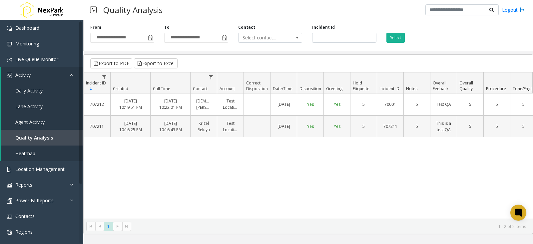
drag, startPoint x: 204, startPoint y: 189, endPoint x: 486, endPoint y: 132, distance: 288.2
click at [204, 189] on div "707212 Sep 30 10:19:51 PM Aug 27 10:22:01 PM Allah Barte Test Location 09/30/20…" at bounding box center [308, 155] width 449 height 125
drag, startPoint x: 354, startPoint y: 179, endPoint x: 371, endPoint y: 174, distance: 18.0
click at [354, 179] on div "707212 Sep 30 10:19:51 PM Aug 27 10:22:01 PM Allah Barte Test Location 09/30/20…" at bounding box center [308, 155] width 449 height 125
click at [344, 180] on div "707212 Sep 30 10:19:51 PM Aug 27 10:22:01 PM Allah Barte Test Location 09/30/20…" at bounding box center [308, 155] width 449 height 125
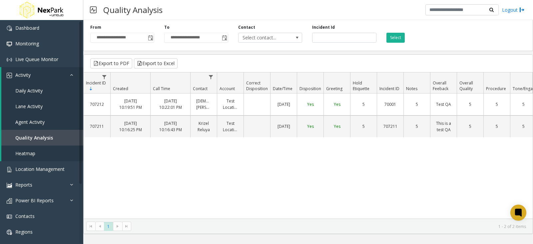
click at [197, 189] on div "707212 Sep 30 10:19:51 PM Aug 27 10:22:01 PM Allah Barte Test Location 09/30/20…" at bounding box center [308, 155] width 449 height 125
click at [340, 178] on div "707212 Sep 30 10:19:51 PM Aug 27 10:22:01 PM Allah Barte Test Location 09/30/20…" at bounding box center [308, 155] width 449 height 125
click at [230, 179] on div "707212 Sep 30 10:19:51 PM Aug 27 10:22:01 PM Allah Barte Test Location 09/30/20…" at bounding box center [308, 155] width 449 height 125
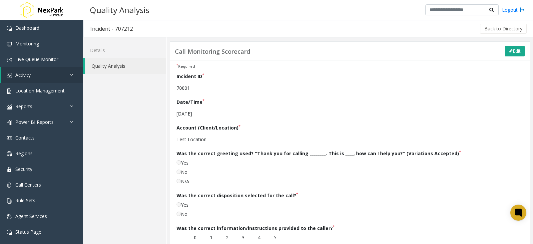
scroll to position [215, 0]
